Goal: Find specific page/section: Find specific page/section

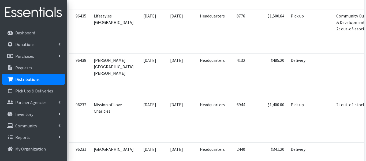
scroll to position [0, 16]
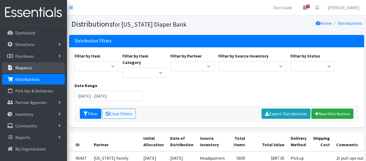
click at [15, 65] on p "Requests" at bounding box center [23, 67] width 17 height 5
